Goal: Task Accomplishment & Management: Use online tool/utility

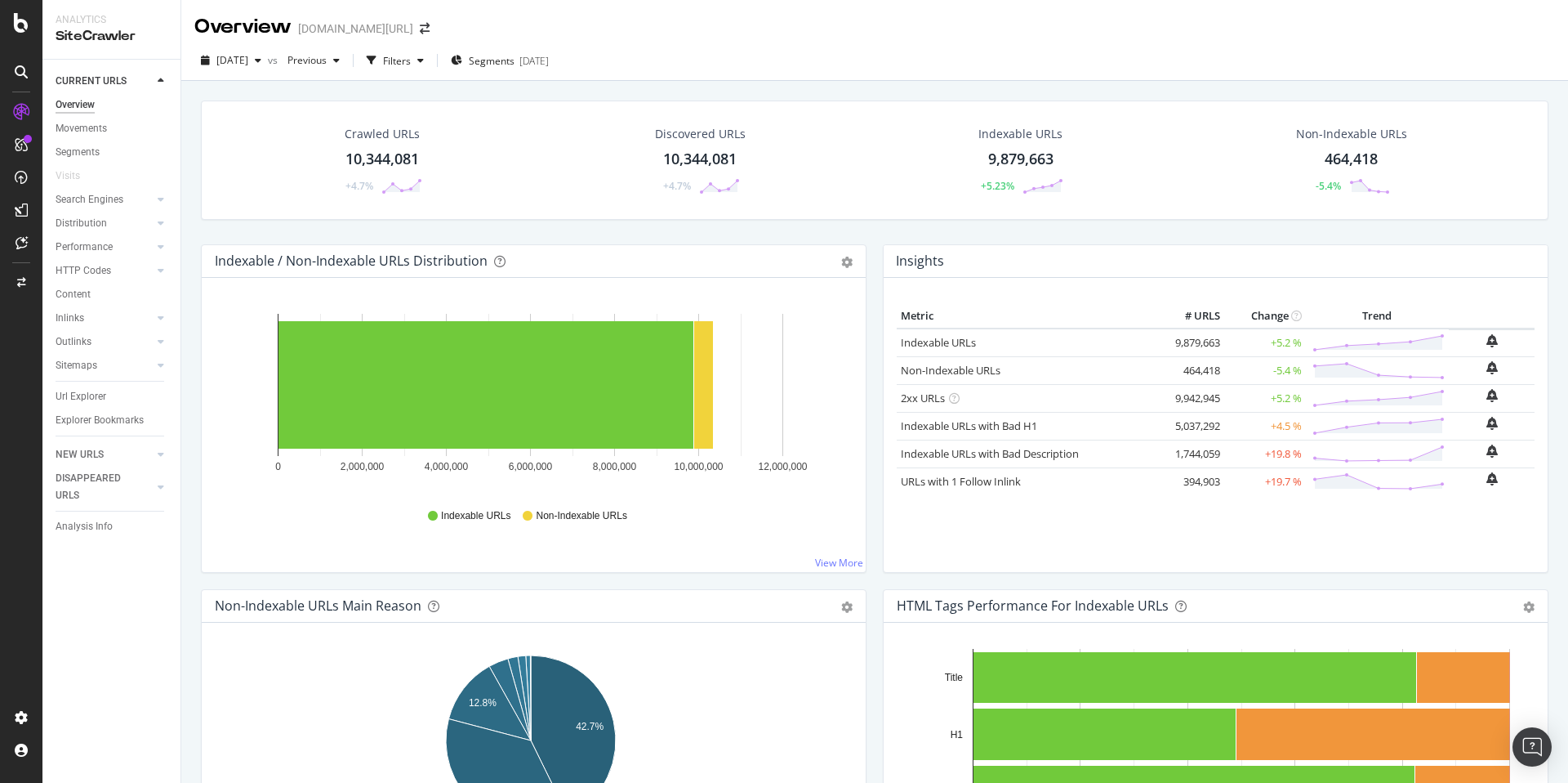
click at [526, 52] on div "Segments [DATE]" at bounding box center [499, 61] width 98 height 25
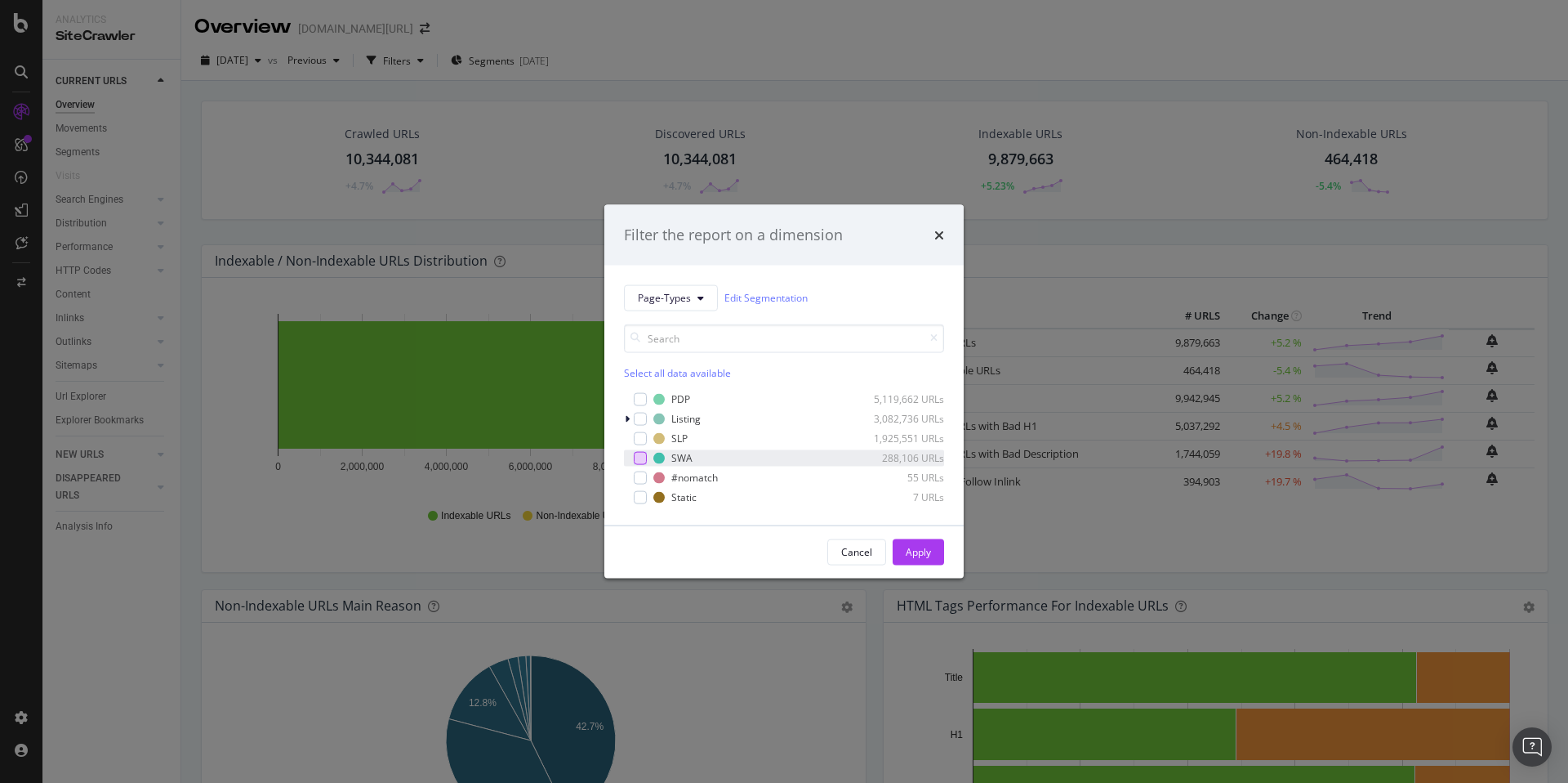
click at [641, 456] on div "modal" at bounding box center [640, 457] width 13 height 13
click at [916, 548] on div "Apply" at bounding box center [918, 551] width 25 height 14
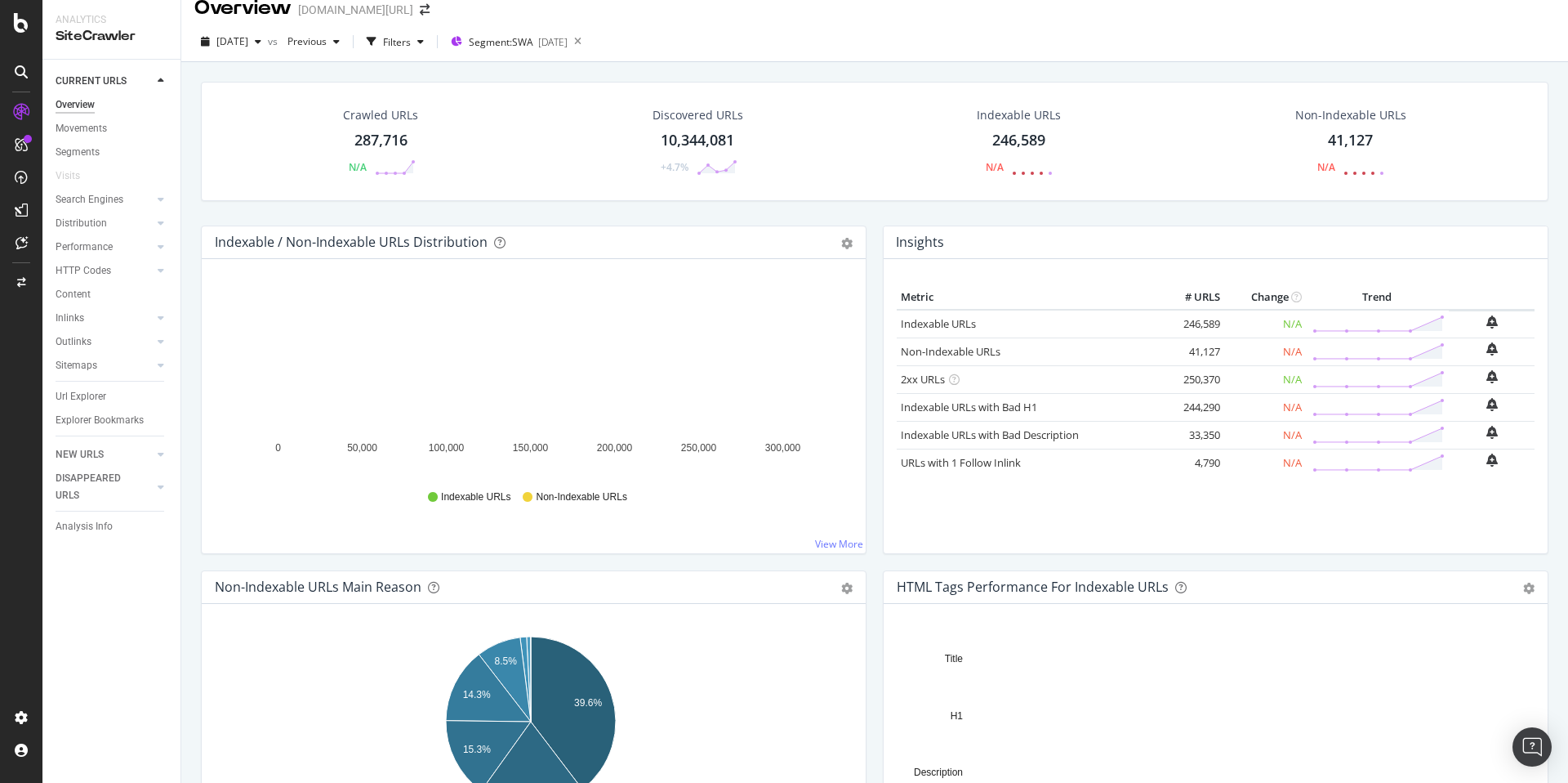
scroll to position [25, 0]
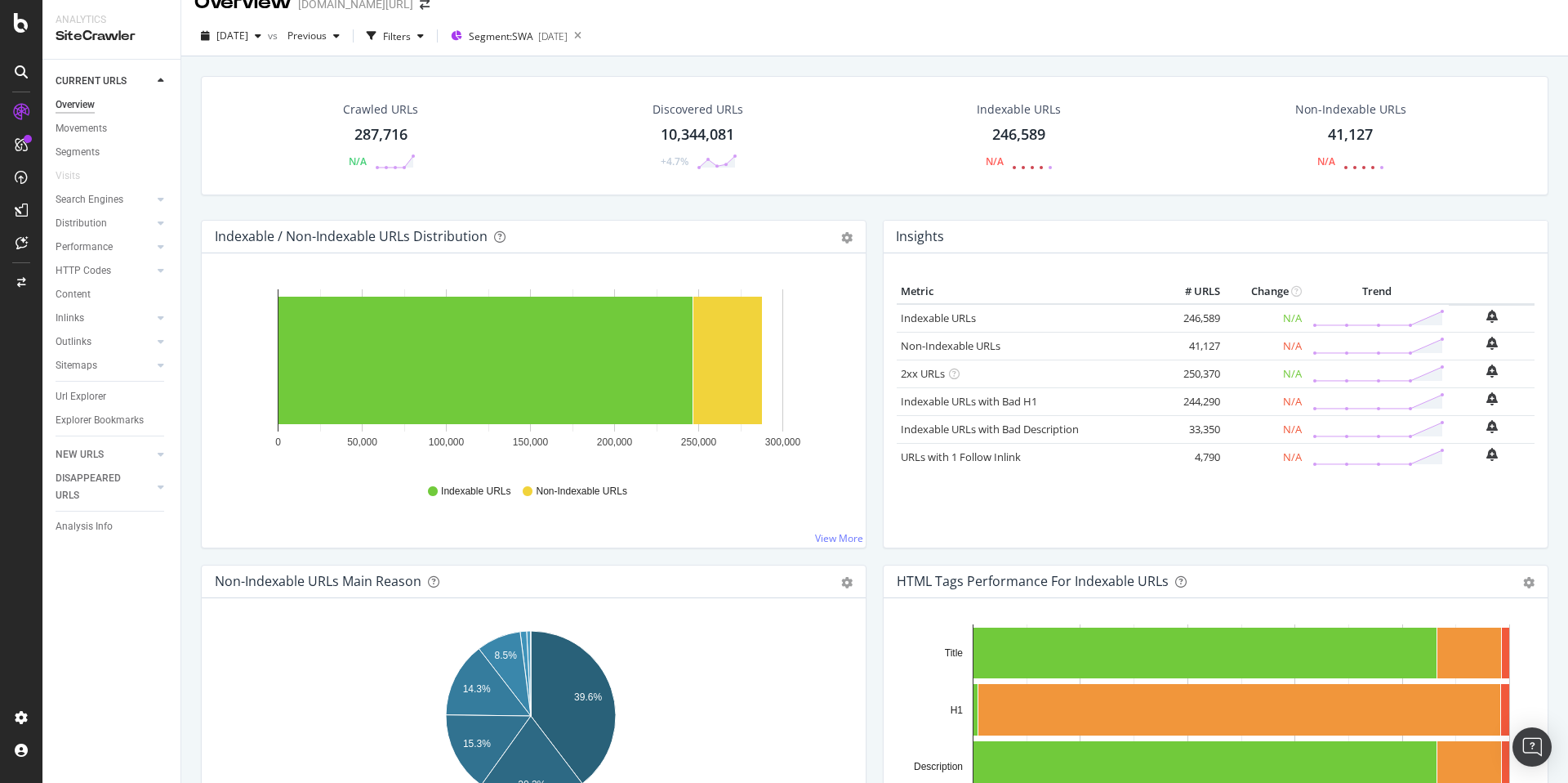
click at [381, 197] on div "Crawled URLs 287,716 N/A Discovered URLs 10,344,081 +4.7% Indexable URLs 246,58…" at bounding box center [874, 147] width 1363 height 144
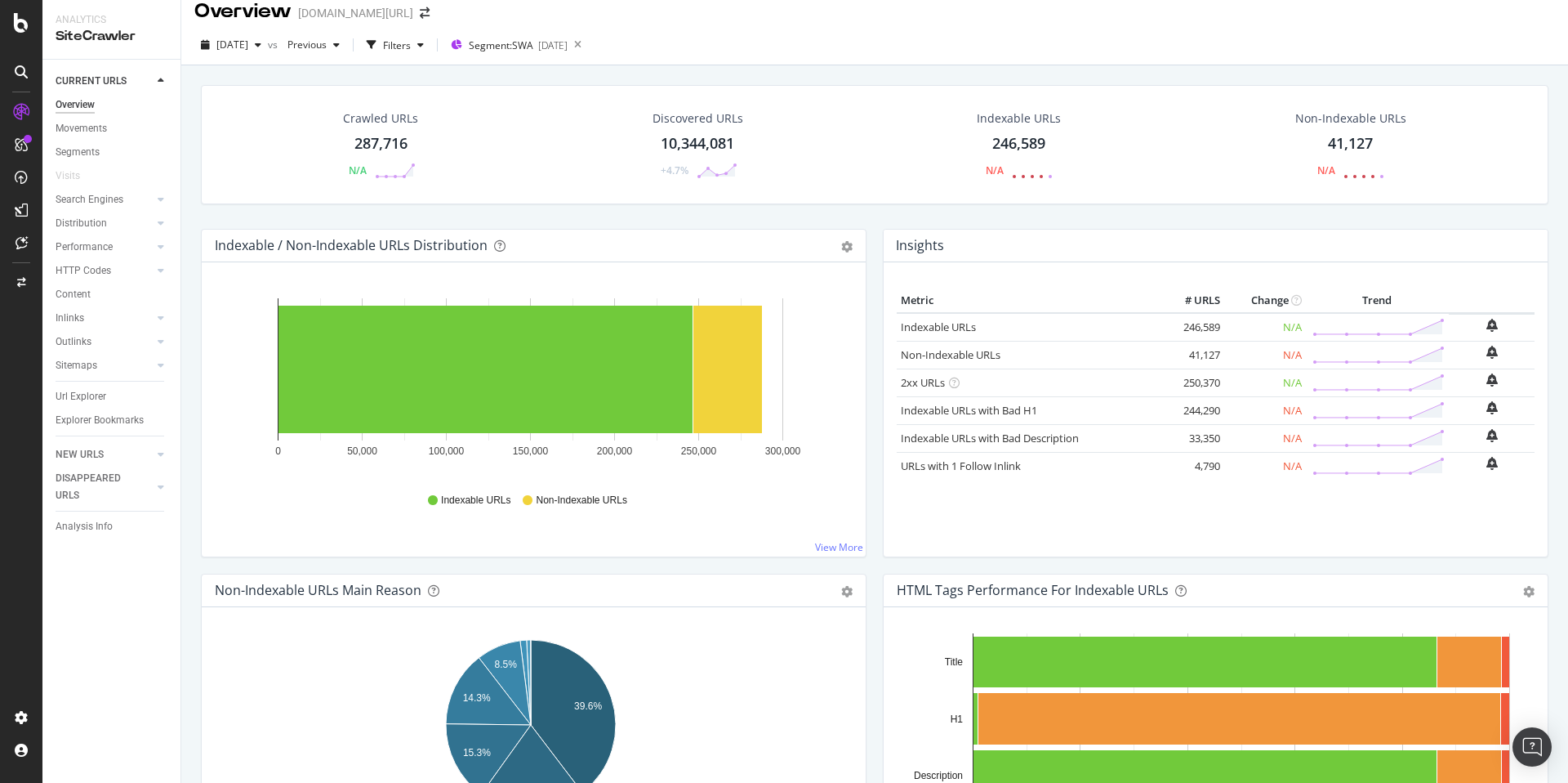
scroll to position [0, 0]
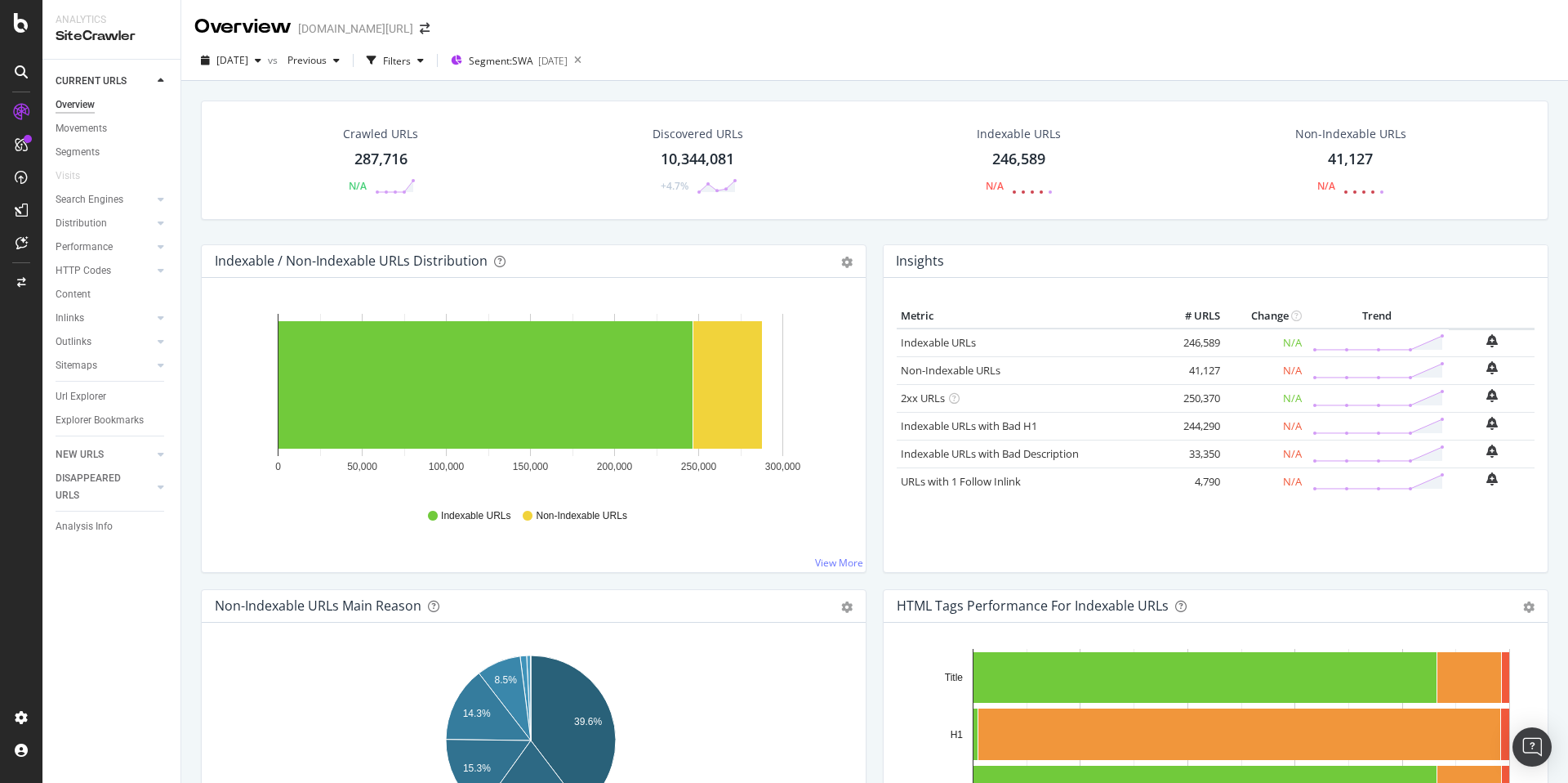
click at [740, 49] on div "[DATE] vs Previous Filters Segment: SWA [DATE]" at bounding box center [875, 64] width 1386 height 33
click at [411, 62] on div "Filters" at bounding box center [397, 61] width 28 height 14
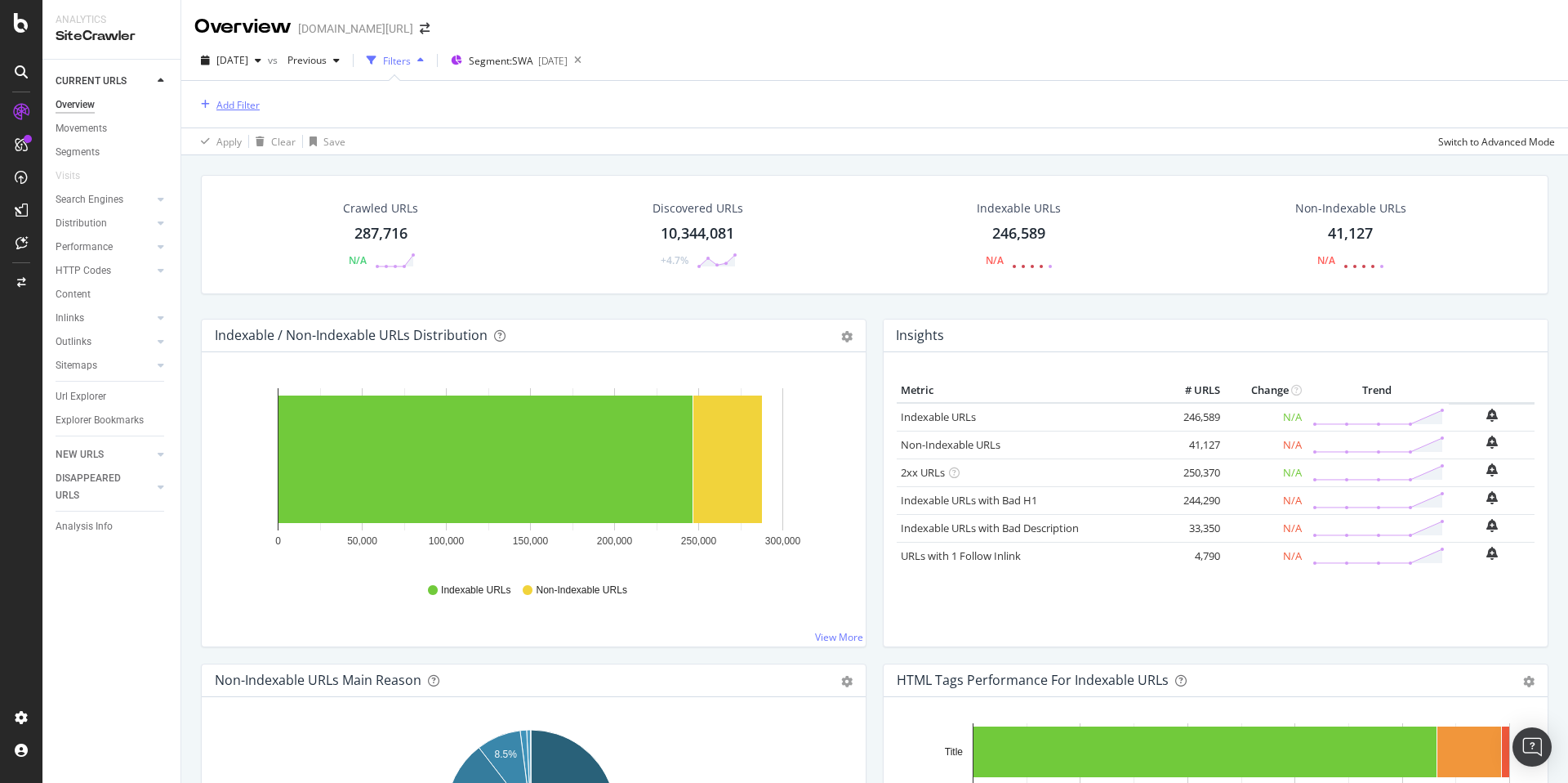
click at [245, 109] on div "Add Filter" at bounding box center [238, 105] width 44 height 14
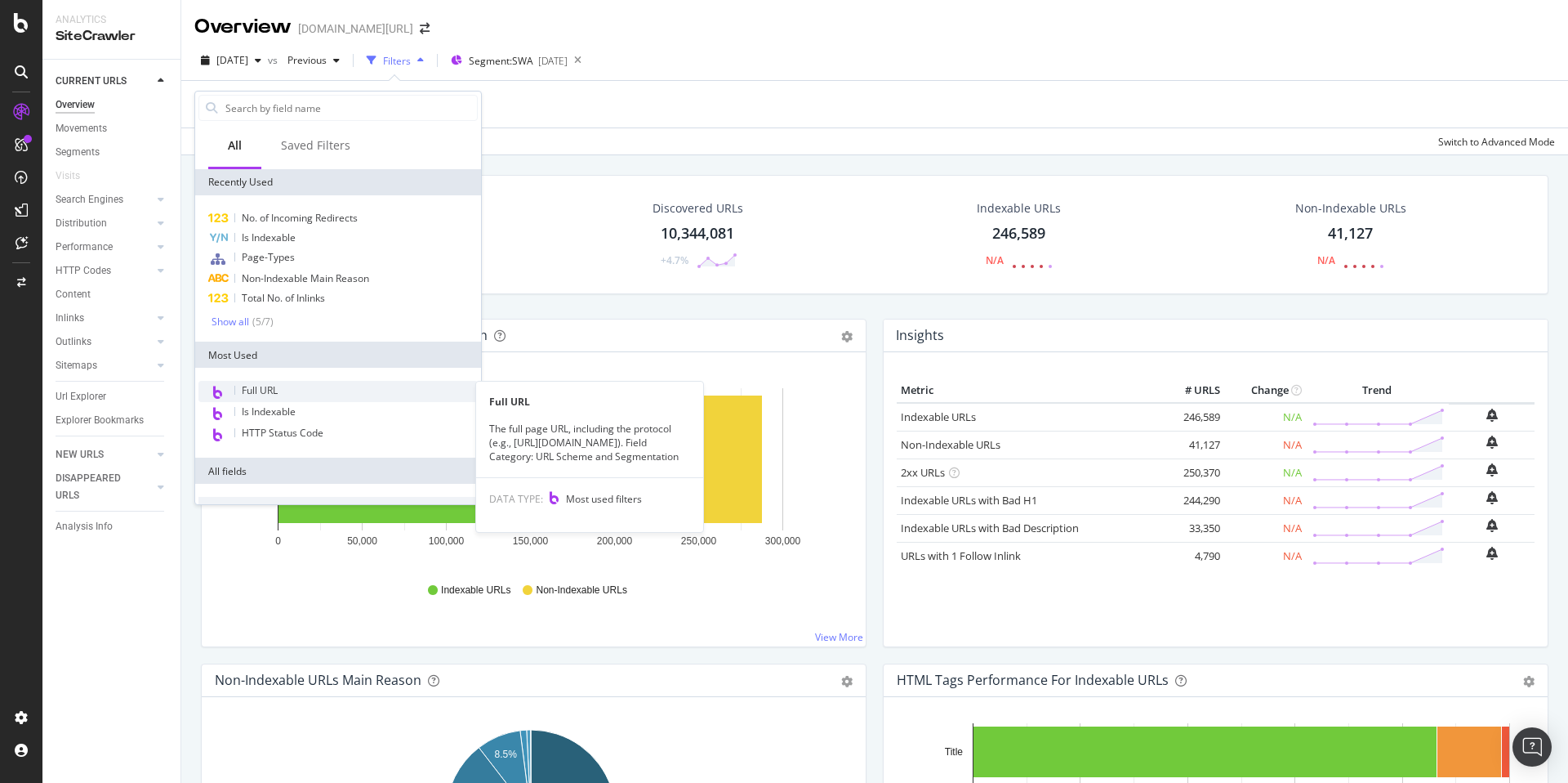
click at [279, 382] on div "Full URL" at bounding box center [338, 391] width 279 height 21
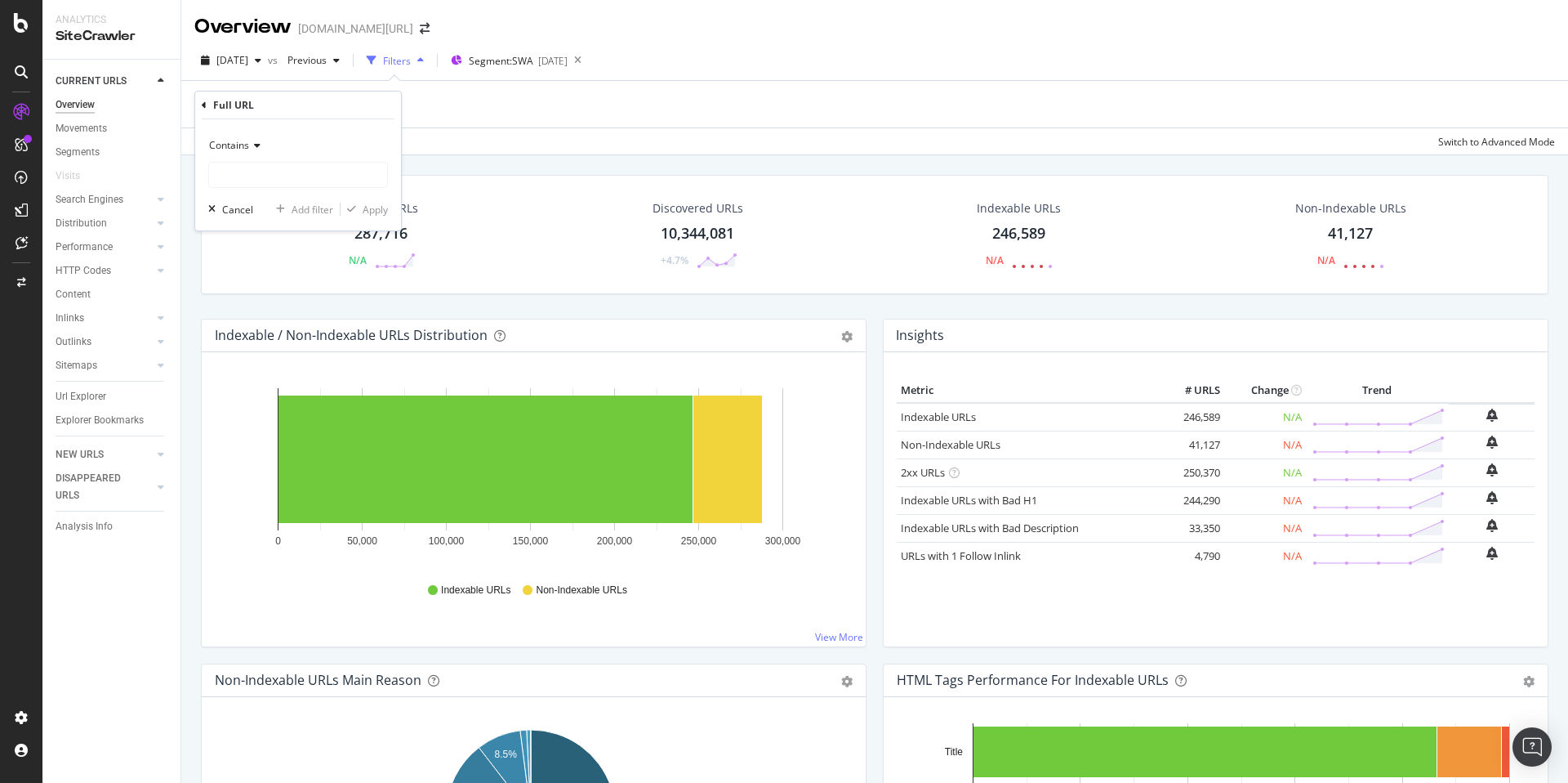
click at [247, 148] on span "Contains" at bounding box center [228, 145] width 40 height 14
click at [296, 333] on div "Doesn't contain" at bounding box center [300, 327] width 175 height 21
click at [273, 168] on input "text" at bounding box center [297, 175] width 178 height 26
type input "pi="
click at [369, 212] on div "Apply" at bounding box center [374, 210] width 25 height 14
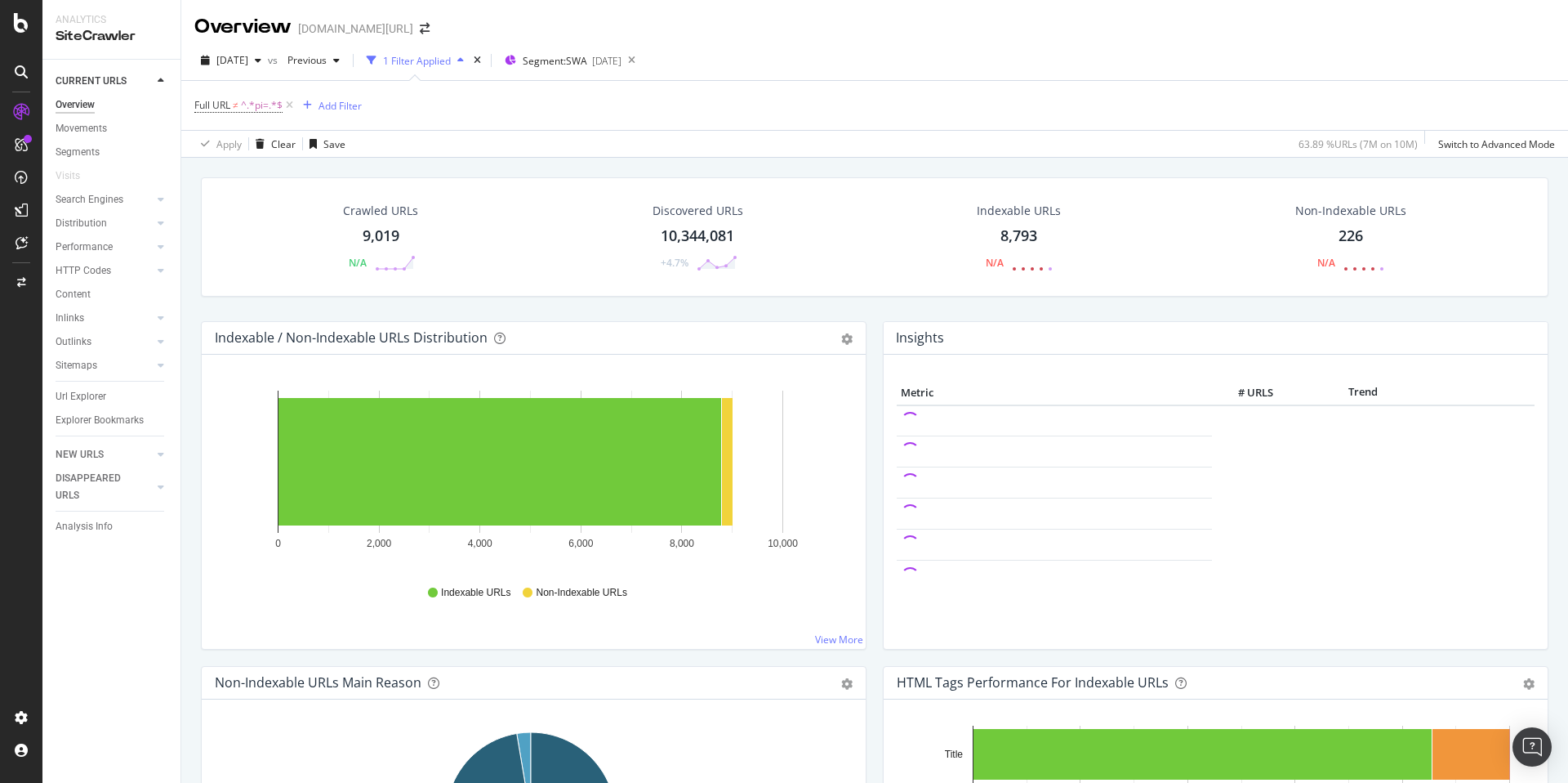
click at [734, 306] on div "Crawled URLs 9,019 N/A Discovered URLs 10,344,081 +4.7% Indexable URLs 8,793 N/…" at bounding box center [874, 248] width 1363 height 144
click at [454, 158] on div "[DATE] vs Previous 1 Filter Applied Segment: SWA [DATE] Full URL ≠ ^.*pi=.*$ Ad…" at bounding box center [875, 99] width 1386 height 117
